Goal: Answer question/provide support: Share knowledge or assist other users

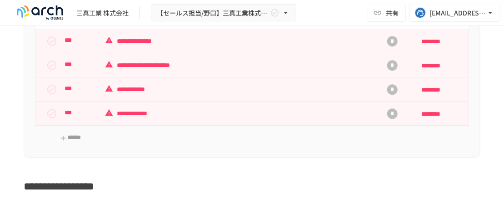
scroll to position [1115, 0]
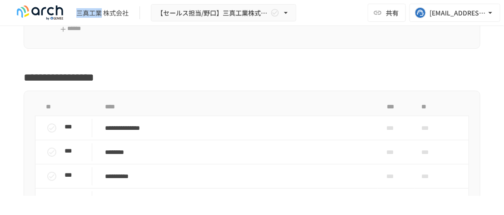
drag, startPoint x: 76, startPoint y: 13, endPoint x: 99, endPoint y: 14, distance: 22.7
click at [99, 14] on div "三真工業 株式会社" at bounding box center [102, 13] width 52 height 10
copy div "三真工業"
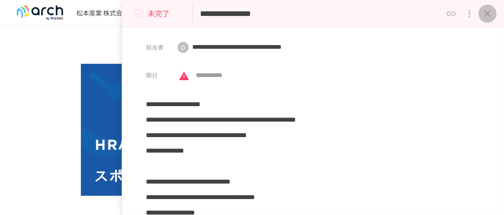
click at [489, 14] on icon "close drawer" at bounding box center [487, 13] width 11 height 11
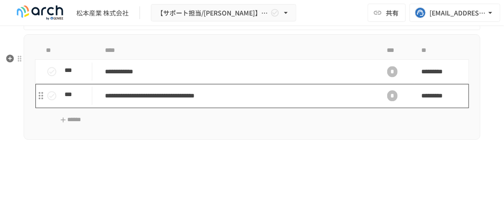
scroll to position [826, 0]
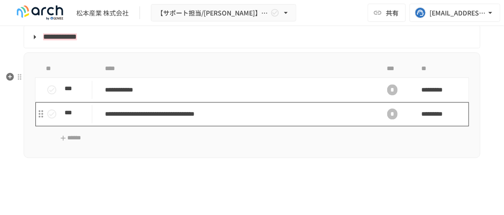
click at [258, 120] on p "**********" at bounding box center [235, 113] width 260 height 11
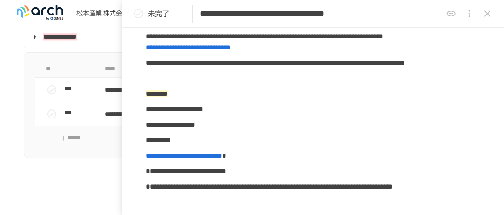
scroll to position [82, 0]
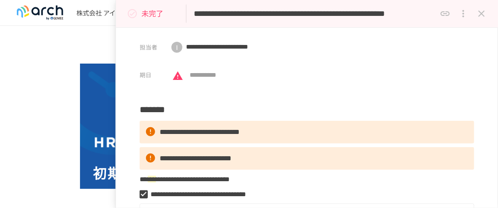
scroll to position [909, 0]
